Goal: Task Accomplishment & Management: Manage account settings

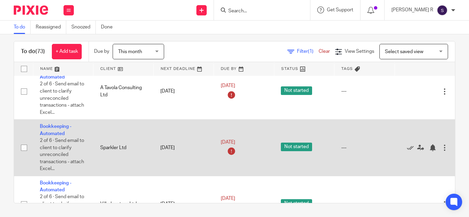
scroll to position [2646, 0]
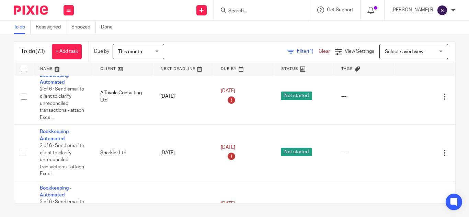
click at [264, 18] on div at bounding box center [262, 10] width 96 height 20
click at [259, 12] on input "Search" at bounding box center [258, 11] width 62 height 6
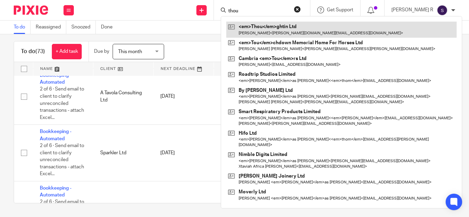
type input "thou"
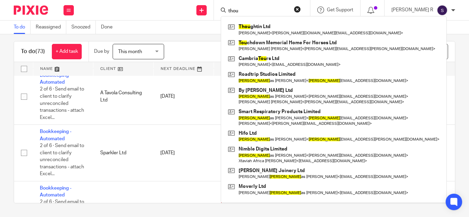
click at [202, 38] on div "To do (73) + Add task Due by This month This month Today Tomorrow This week Nex…" at bounding box center [234, 125] width 469 height 183
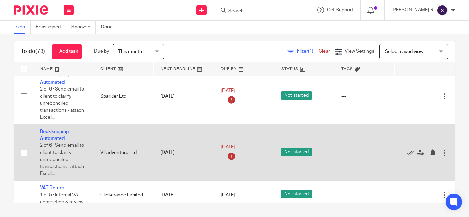
scroll to position [2714, 0]
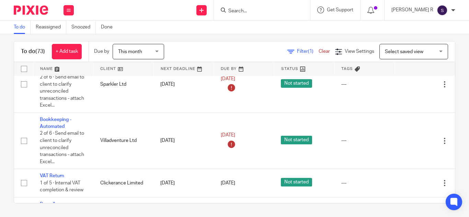
click at [258, 13] on input "Search" at bounding box center [258, 11] width 62 height 6
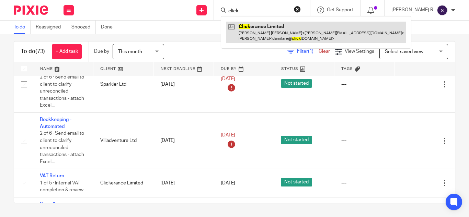
type input "click"
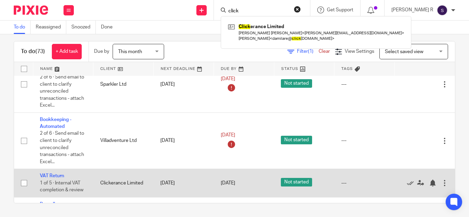
click at [218, 35] on div "To do (73) + Add task Due by This month This month Today Tomorrow This week Nex…" at bounding box center [234, 125] width 469 height 183
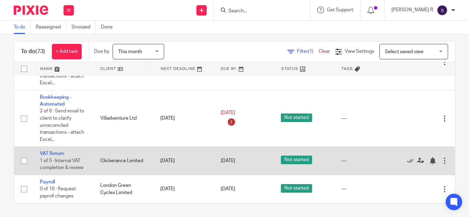
scroll to position [2748, 0]
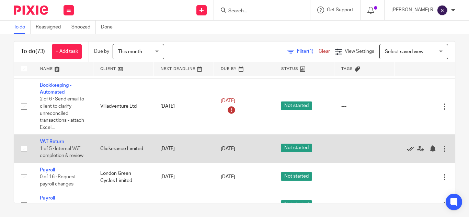
click at [407, 147] on icon at bounding box center [409, 148] width 7 height 7
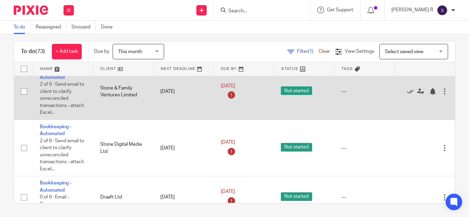
scroll to position [1033, 0]
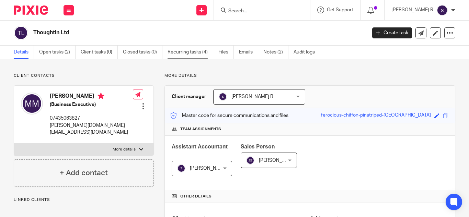
click at [190, 55] on link "Recurring tasks (4)" at bounding box center [190, 52] width 46 height 13
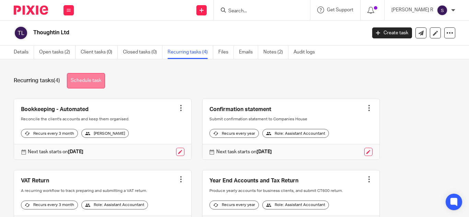
click at [94, 82] on link "Schedule task" at bounding box center [86, 80] width 38 height 15
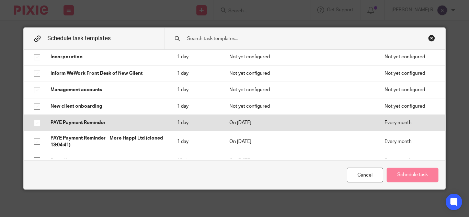
scroll to position [274, 0]
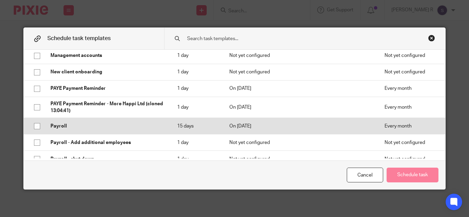
click at [141, 130] on td "Payroll" at bounding box center [107, 126] width 126 height 16
checkbox input "true"
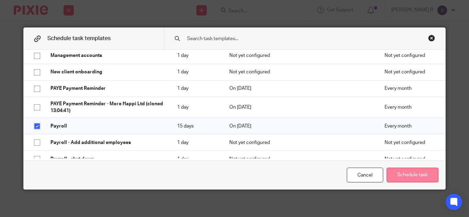
click at [411, 179] on button "Schedule task" at bounding box center [412, 175] width 52 height 15
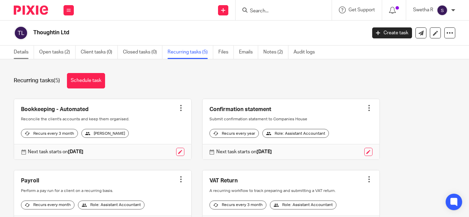
click at [23, 53] on link "Details" at bounding box center [24, 52] width 20 height 13
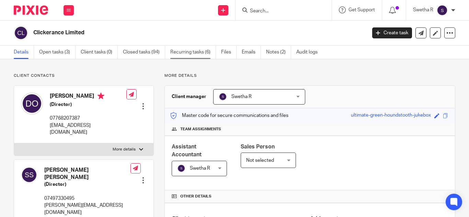
click at [184, 52] on link "Recurring tasks (6)" at bounding box center [193, 52] width 46 height 13
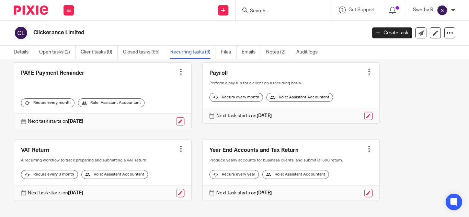
scroll to position [92, 0]
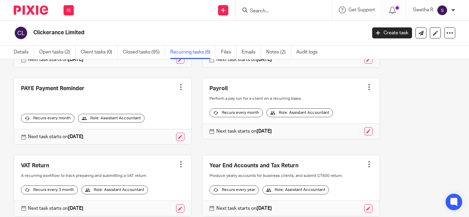
click at [177, 91] on div at bounding box center [180, 87] width 7 height 7
click at [152, 137] on span "Cancel schedule" at bounding box center [151, 136] width 36 height 5
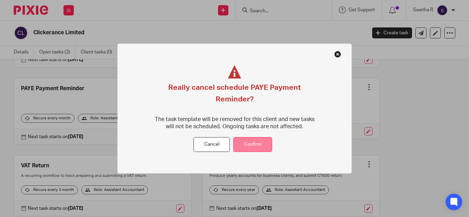
click at [250, 149] on button "Confirm" at bounding box center [252, 145] width 39 height 15
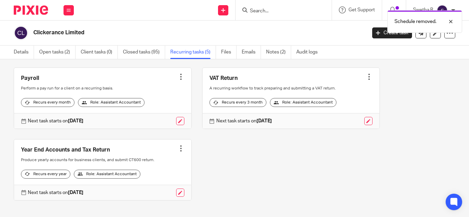
scroll to position [58, 0]
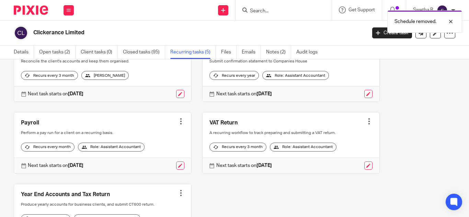
click at [177, 125] on div at bounding box center [180, 121] width 7 height 7
click at [161, 171] on span "Cancel schedule" at bounding box center [151, 170] width 36 height 5
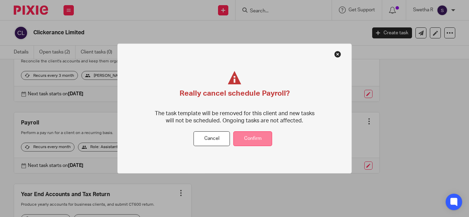
click at [249, 138] on button "Confirm" at bounding box center [252, 139] width 39 height 15
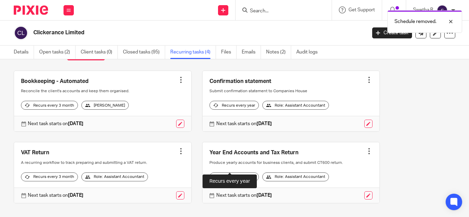
scroll to position [49, 0]
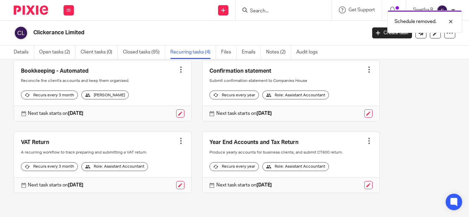
click at [177, 138] on div at bounding box center [180, 141] width 7 height 7
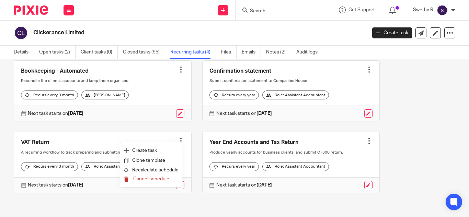
click at [138, 179] on span "Cancel schedule" at bounding box center [151, 179] width 36 height 5
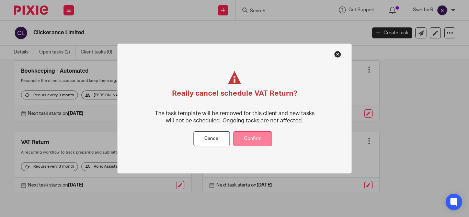
click at [252, 144] on button "Confirm" at bounding box center [252, 139] width 39 height 15
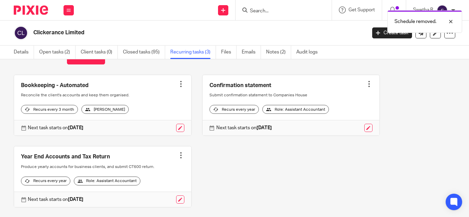
scroll to position [49, 0]
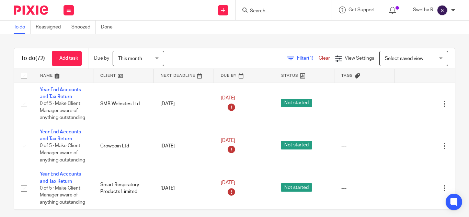
click at [257, 11] on input "Search" at bounding box center [280, 11] width 62 height 6
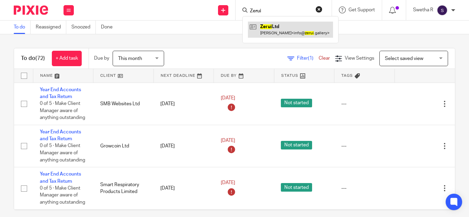
type input "Zerui"
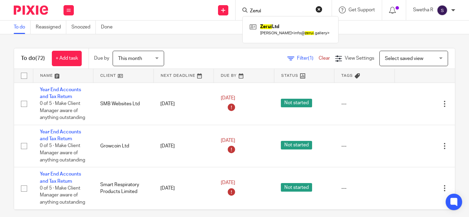
click at [185, 51] on div "To do (72) + Add task Due by This month This month Today Tomorrow This week Nex…" at bounding box center [234, 58] width 440 height 21
click at [267, 6] on form at bounding box center [285, 10] width 73 height 9
click at [257, 14] on input "Search" at bounding box center [280, 11] width 62 height 6
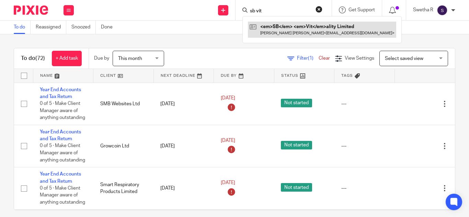
type input "sb vit"
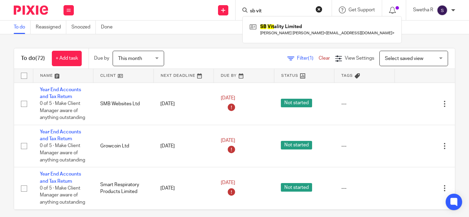
click at [183, 38] on div "To do (72) + Add task Due by This month This month Today Tomorrow This week Nex…" at bounding box center [234, 125] width 469 height 183
click at [256, 12] on input "Search" at bounding box center [280, 11] width 62 height 6
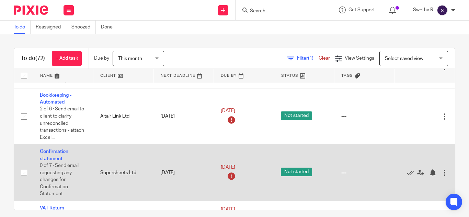
scroll to position [1235, 0]
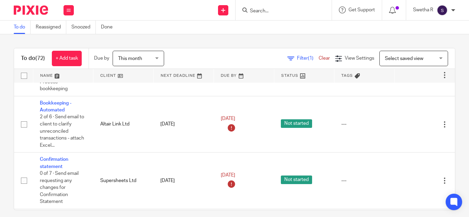
drag, startPoint x: 46, startPoint y: 162, endPoint x: 193, endPoint y: 43, distance: 188.6
click at [192, 41] on div "To do (72) + Add task Due by This month This month Today Tomorrow This week Nex…" at bounding box center [234, 125] width 469 height 183
drag, startPoint x: 268, startPoint y: 12, endPoint x: 271, endPoint y: 14, distance: 3.8
click at [269, 12] on input "Search" at bounding box center [280, 11] width 62 height 6
type input "u"
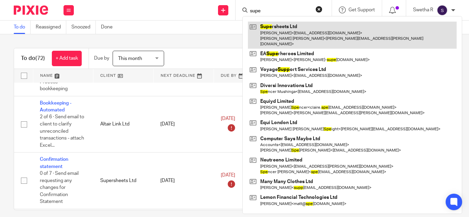
type input "supe"
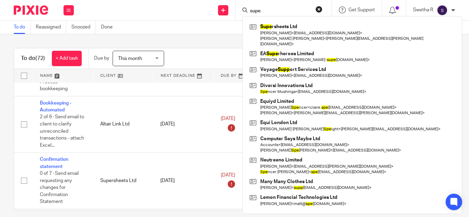
click at [190, 45] on div "To do (72) + Add task Due by This month This month Today Tomorrow This week Nex…" at bounding box center [234, 125] width 469 height 183
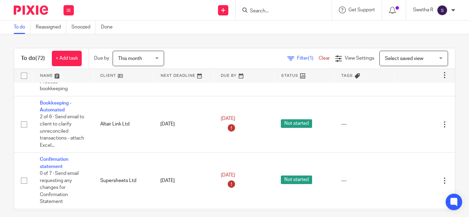
click at [255, 14] on input "Search" at bounding box center [280, 11] width 62 height 6
type input "r"
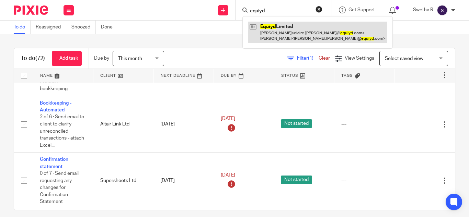
type input "equiyd"
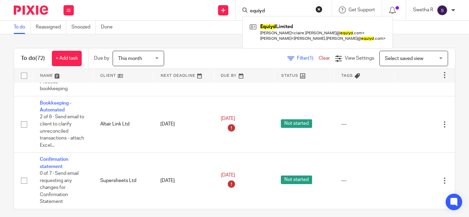
click at [153, 38] on div "To do (72) + Add task Due by This month This month Today Tomorrow This week Nex…" at bounding box center [234, 125] width 469 height 183
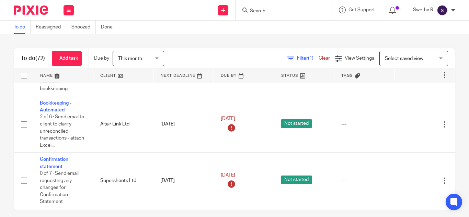
click at [262, 11] on input "Search" at bounding box center [280, 11] width 62 height 6
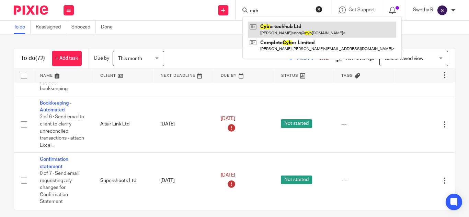
type input "cyb"
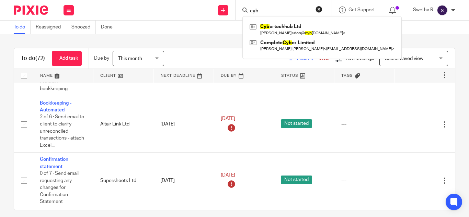
click at [165, 32] on div "To do Reassigned Snoozed Done" at bounding box center [234, 28] width 469 height 14
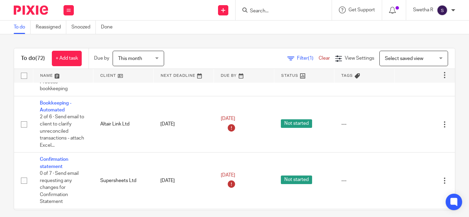
click at [253, 12] on input "Search" at bounding box center [280, 11] width 62 height 6
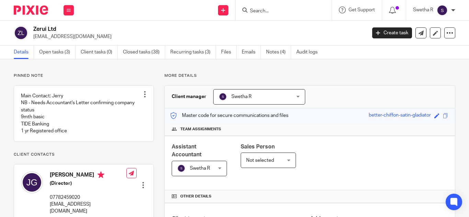
scroll to position [206, 0]
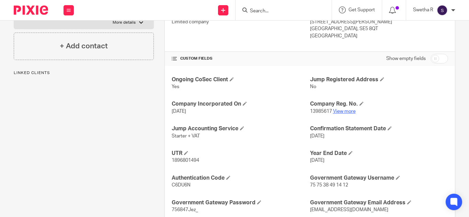
click at [336, 109] on link "View more" at bounding box center [344, 111] width 23 height 5
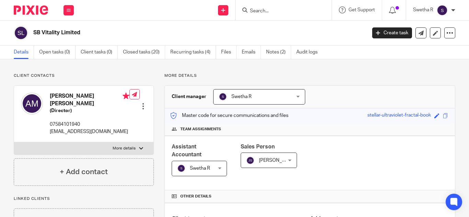
scroll to position [172, 0]
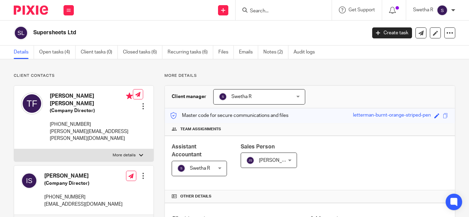
scroll to position [206, 0]
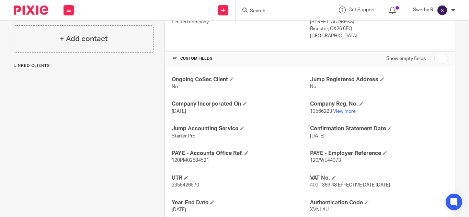
click at [340, 112] on link "View more" at bounding box center [344, 111] width 23 height 5
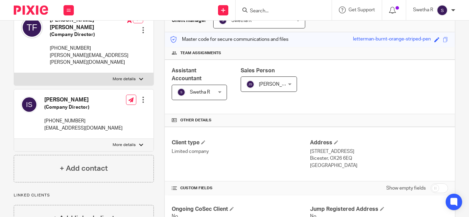
scroll to position [0, 0]
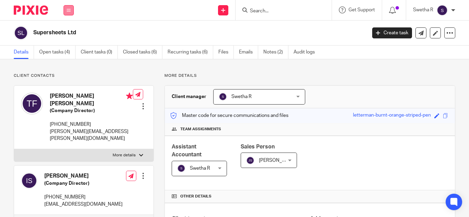
drag, startPoint x: 72, startPoint y: 15, endPoint x: 67, endPoint y: 7, distance: 9.7
click at [69, 12] on div "Work Email Clients Team Reports Settings" at bounding box center [69, 10] width 24 height 20
drag, startPoint x: 67, startPoint y: 7, endPoint x: 70, endPoint y: 24, distance: 17.3
click at [68, 8] on button at bounding box center [68, 10] width 10 height 10
click at [71, 13] on button at bounding box center [68, 10] width 10 height 10
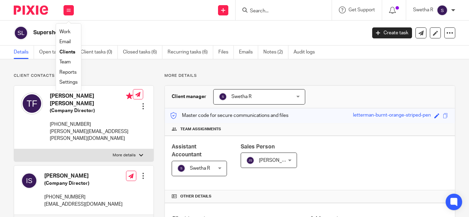
click at [64, 32] on link "Work" at bounding box center [64, 31] width 11 height 5
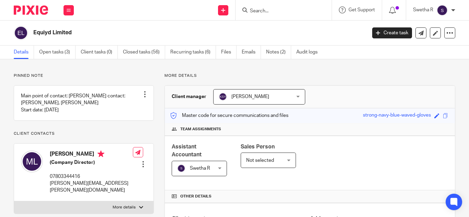
scroll to position [206, 0]
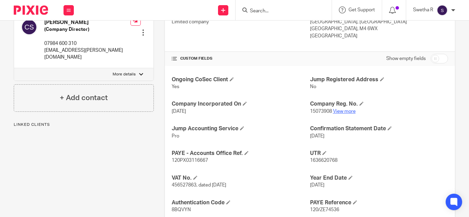
click at [340, 109] on link "View more" at bounding box center [344, 111] width 23 height 5
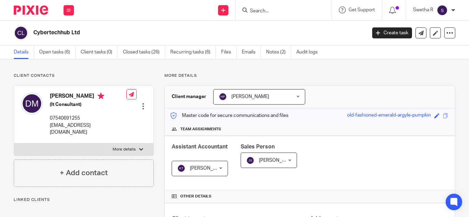
scroll to position [137, 0]
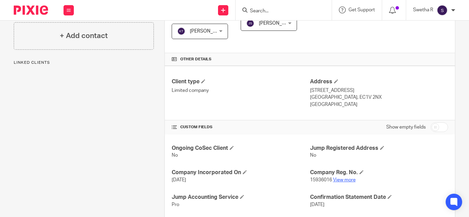
click at [338, 178] on link "View more" at bounding box center [344, 180] width 23 height 5
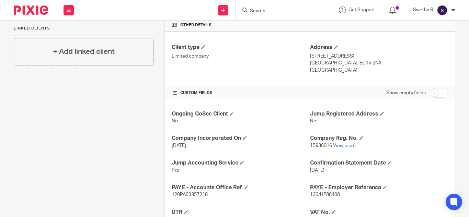
scroll to position [69, 0]
